Goal: Task Accomplishment & Management: Complete application form

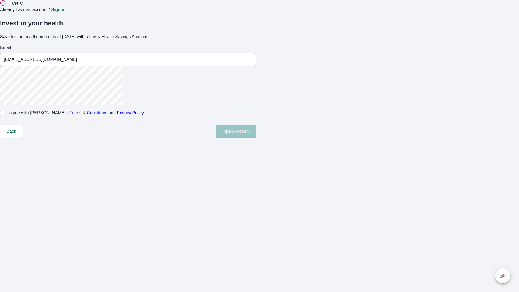
click at [4, 115] on input "I agree with Lively’s Terms & Conditions and Privacy Policy" at bounding box center [2, 113] width 4 height 4
checkbox input "true"
click at [256, 138] on button "Open Account" at bounding box center [236, 131] width 40 height 13
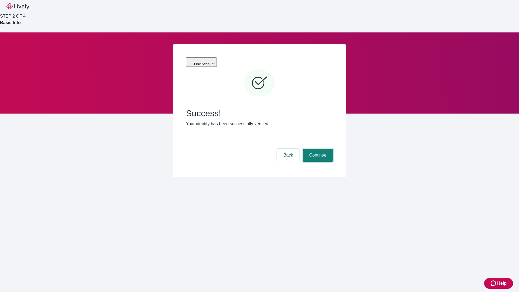
click at [317, 149] on button "Continue" at bounding box center [318, 155] width 30 height 13
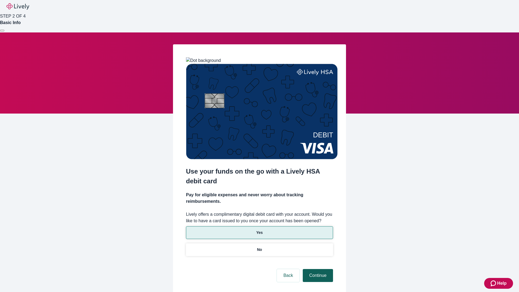
click at [259, 247] on p "No" at bounding box center [259, 250] width 5 height 6
click at [317, 269] on button "Continue" at bounding box center [318, 275] width 30 height 13
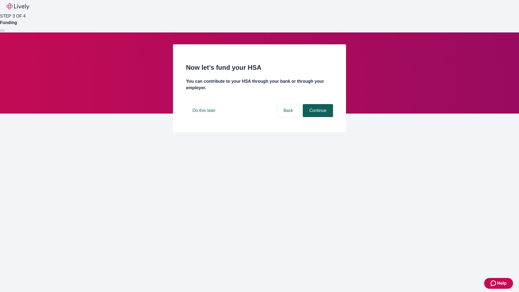
click at [317, 117] on button "Continue" at bounding box center [318, 110] width 30 height 13
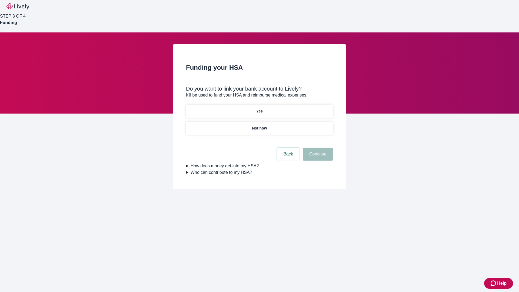
click at [259, 108] on p "Yes" at bounding box center [259, 111] width 6 height 6
click at [317, 148] on button "Continue" at bounding box center [318, 154] width 30 height 13
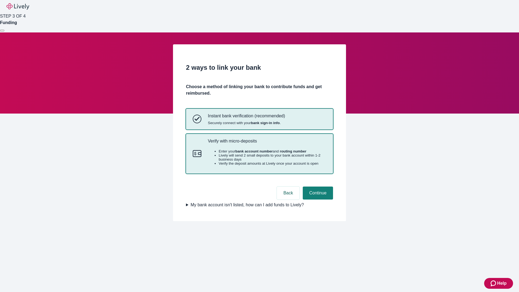
click at [267, 144] on p "Verify with micro-deposits" at bounding box center [267, 140] width 118 height 5
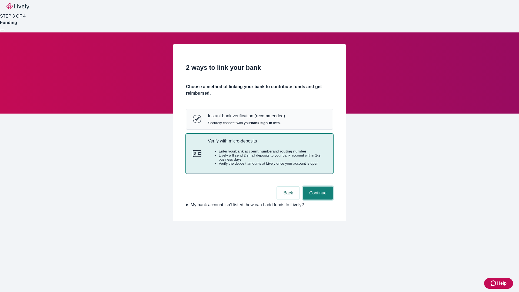
click at [317, 200] on button "Continue" at bounding box center [318, 193] width 30 height 13
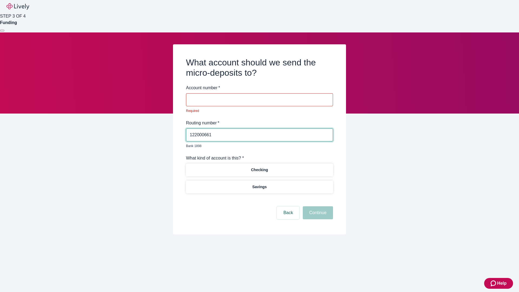
type input "122000661"
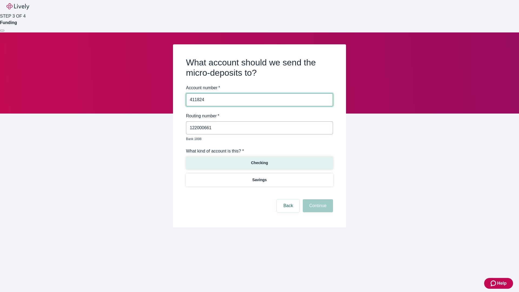
type input "411824"
click at [259, 160] on p "Checking" at bounding box center [259, 163] width 17 height 6
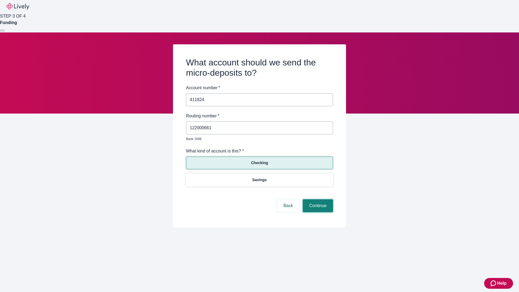
click at [317, 200] on button "Continue" at bounding box center [318, 205] width 30 height 13
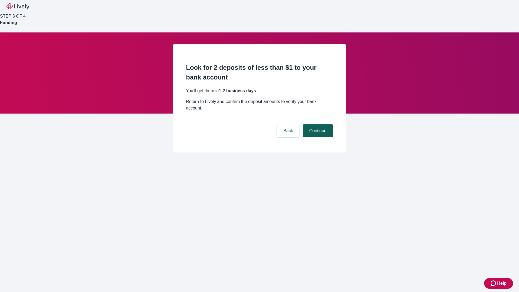
click at [317, 124] on button "Continue" at bounding box center [318, 130] width 30 height 13
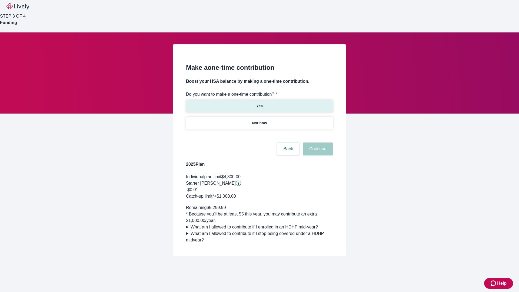
click at [259, 103] on p "Yes" at bounding box center [259, 106] width 6 height 6
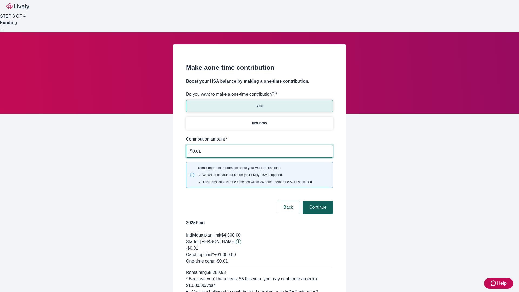
type input "0.01"
click at [317, 201] on button "Continue" at bounding box center [318, 207] width 30 height 13
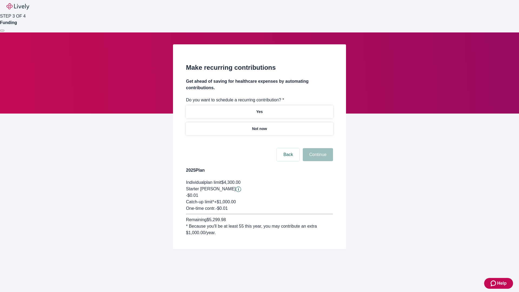
click at [259, 126] on p "Not now" at bounding box center [259, 129] width 15 height 6
click at [317, 148] on button "Continue" at bounding box center [318, 154] width 30 height 13
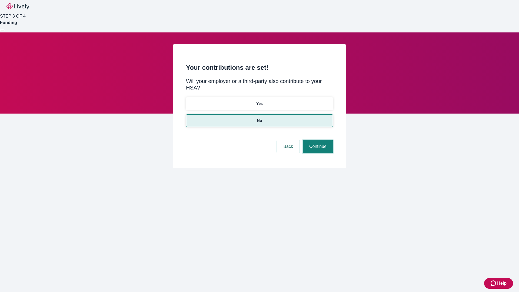
click at [317, 140] on button "Continue" at bounding box center [318, 146] width 30 height 13
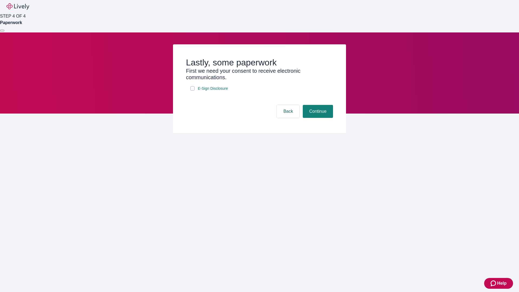
click at [193, 91] on input "E-Sign Disclosure" at bounding box center [192, 88] width 4 height 4
checkbox input "true"
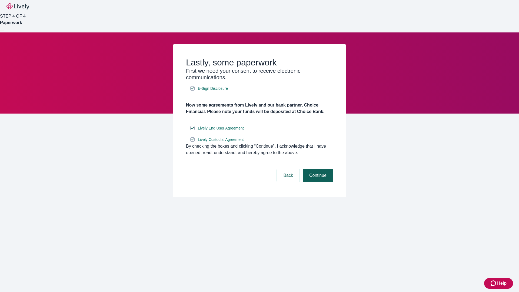
click at [317, 182] on button "Continue" at bounding box center [318, 175] width 30 height 13
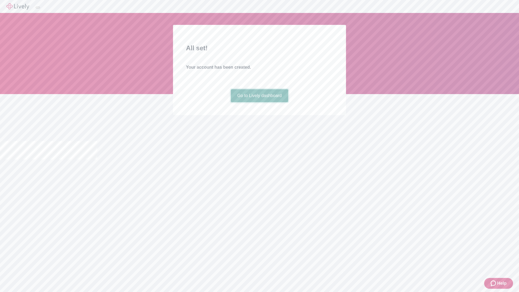
click at [259, 102] on link "Go to Lively dashboard" at bounding box center [260, 95] width 58 height 13
